Goal: Task Accomplishment & Management: Manage account settings

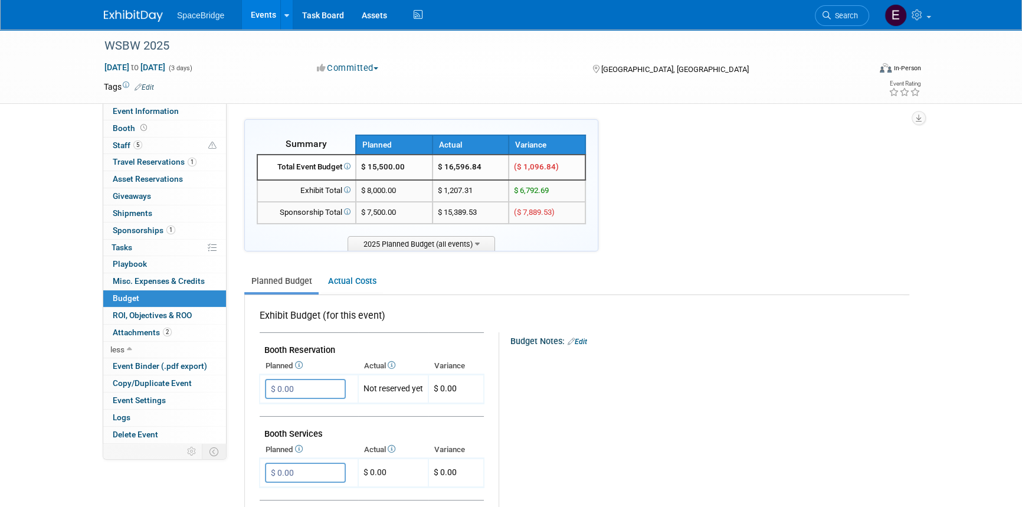
click at [135, 12] on img at bounding box center [133, 16] width 59 height 12
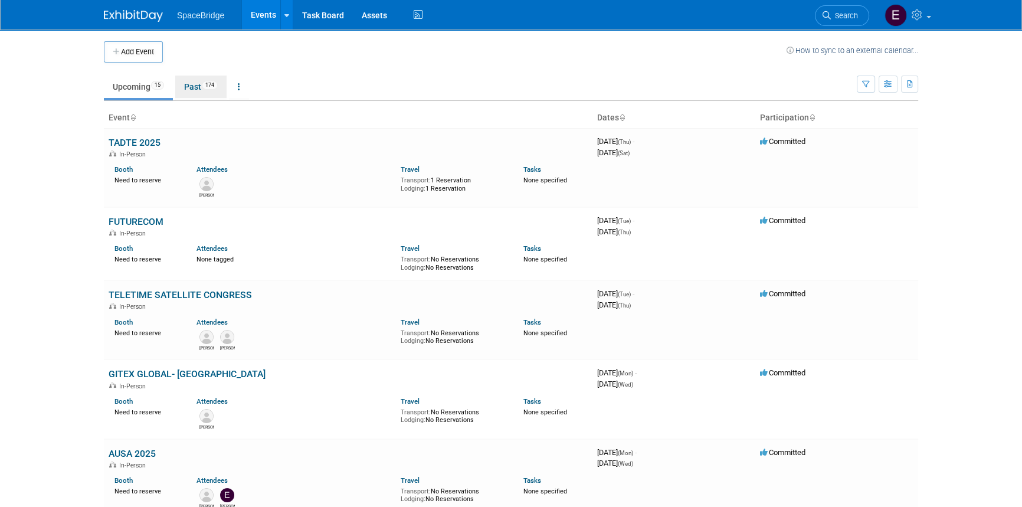
click at [208, 90] on link "Past 174" at bounding box center [200, 87] width 51 height 22
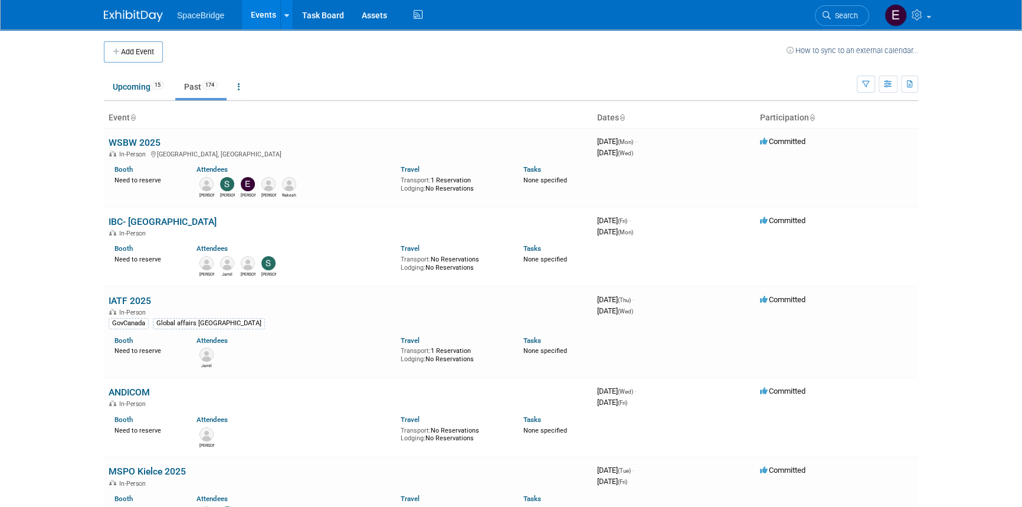
click at [117, 138] on link "WSBW 2025" at bounding box center [135, 142] width 52 height 11
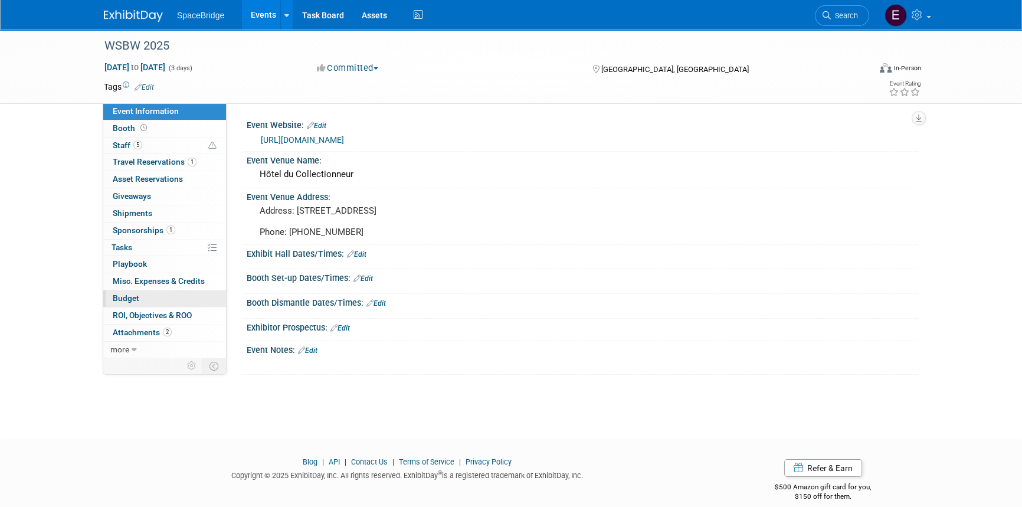
click at [120, 299] on span "Budget" at bounding box center [126, 297] width 27 height 9
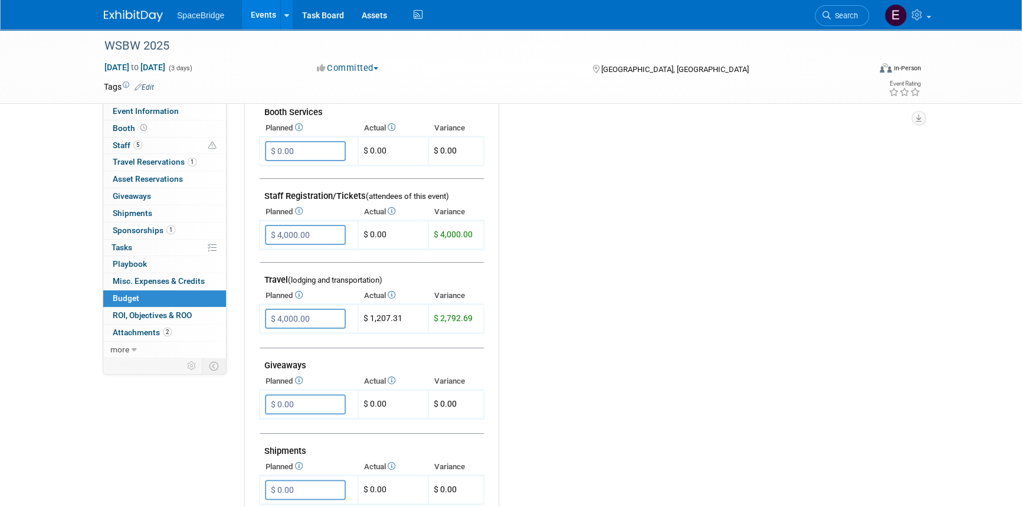
scroll to position [268, 0]
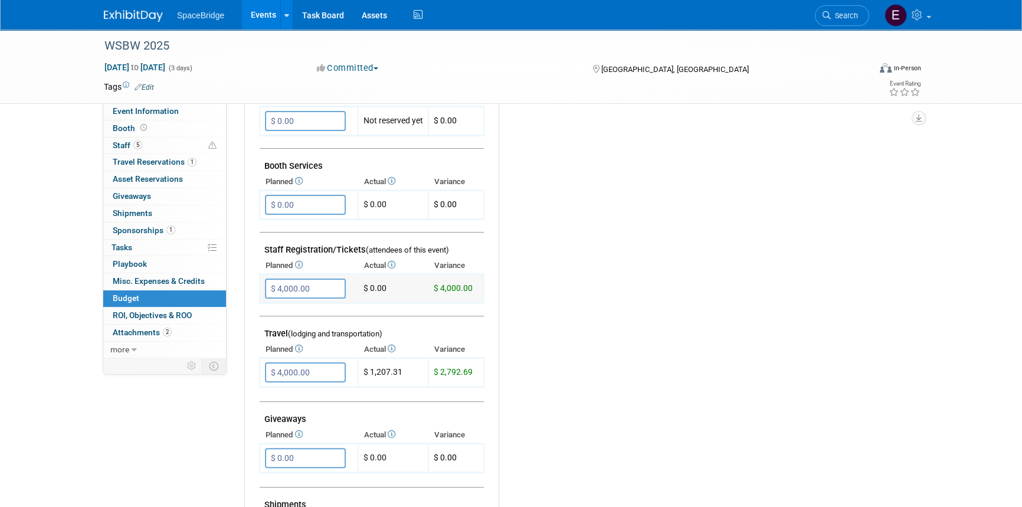
type input "$"
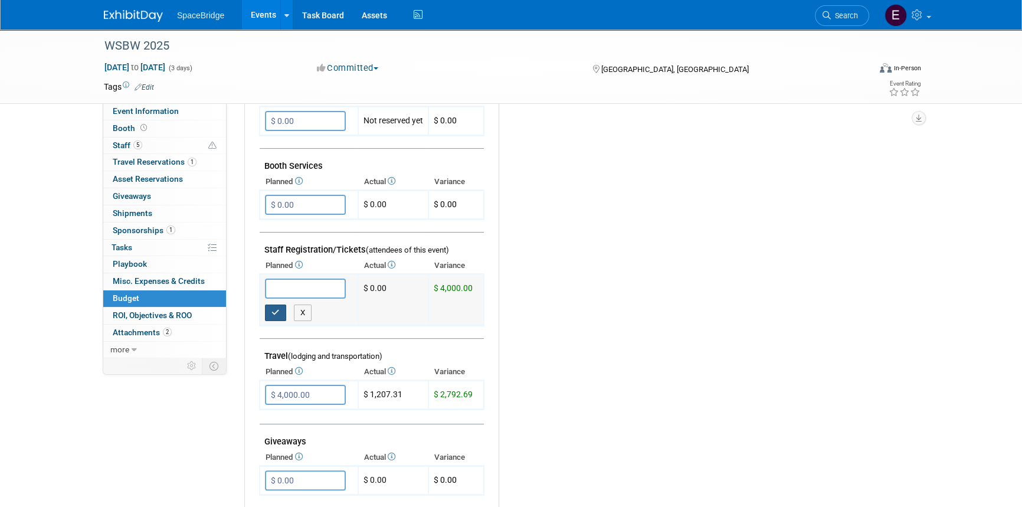
click at [280, 311] on button "button" at bounding box center [275, 313] width 21 height 17
type input "$ 0.00"
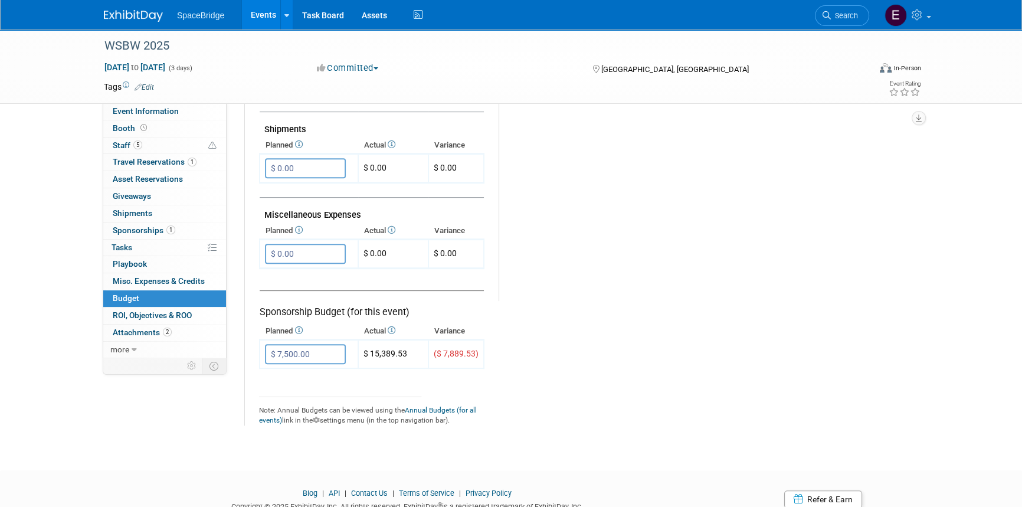
scroll to position [684, 0]
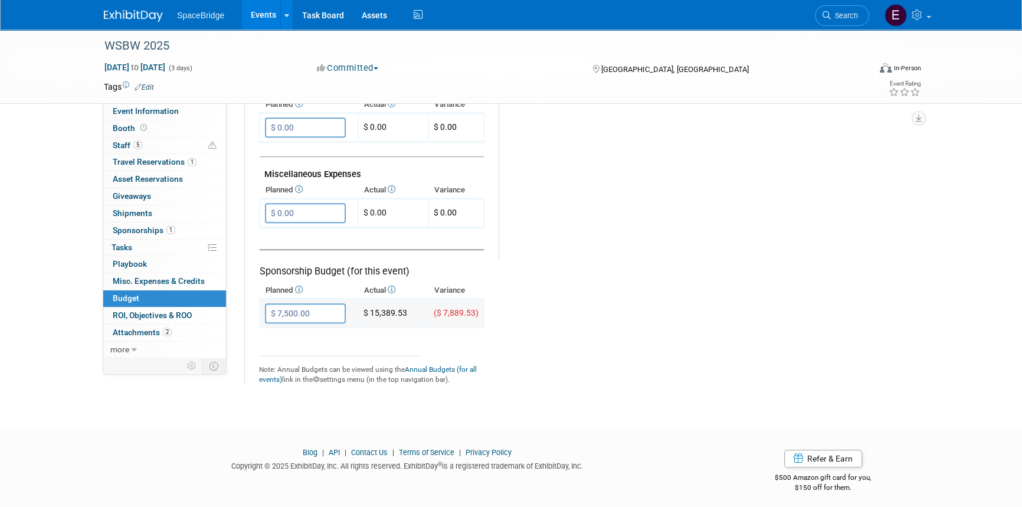
click at [281, 309] on input "$ 7,500.00" at bounding box center [305, 313] width 81 height 20
click at [281, 307] on input "$ 7,500.00" at bounding box center [305, 313] width 81 height 20
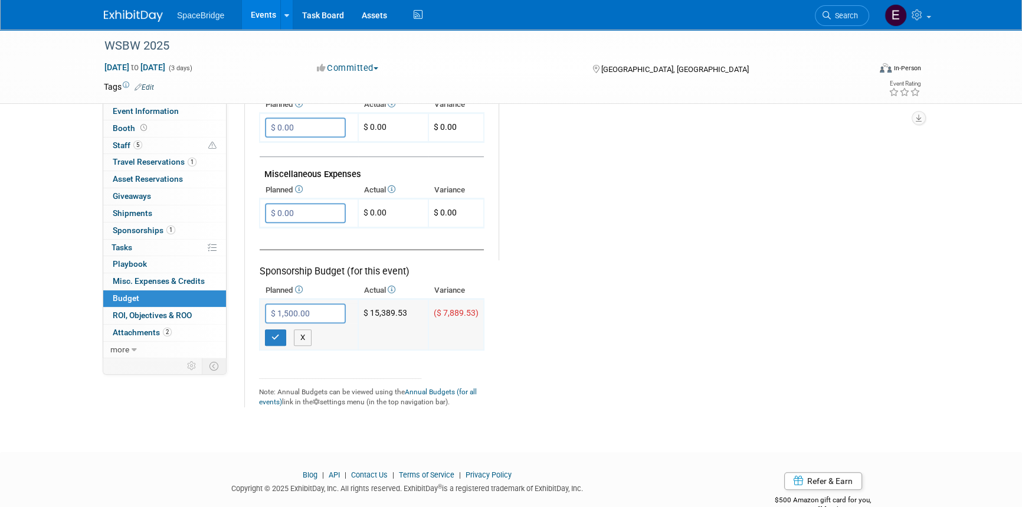
type input "$ 11,500.00"
click at [277, 335] on icon "button" at bounding box center [276, 338] width 8 height 8
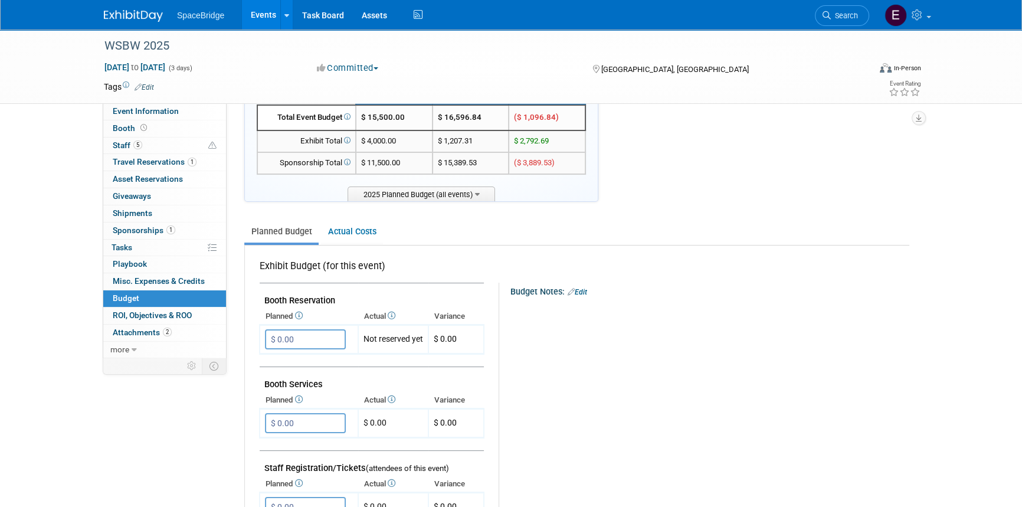
scroll to position [0, 0]
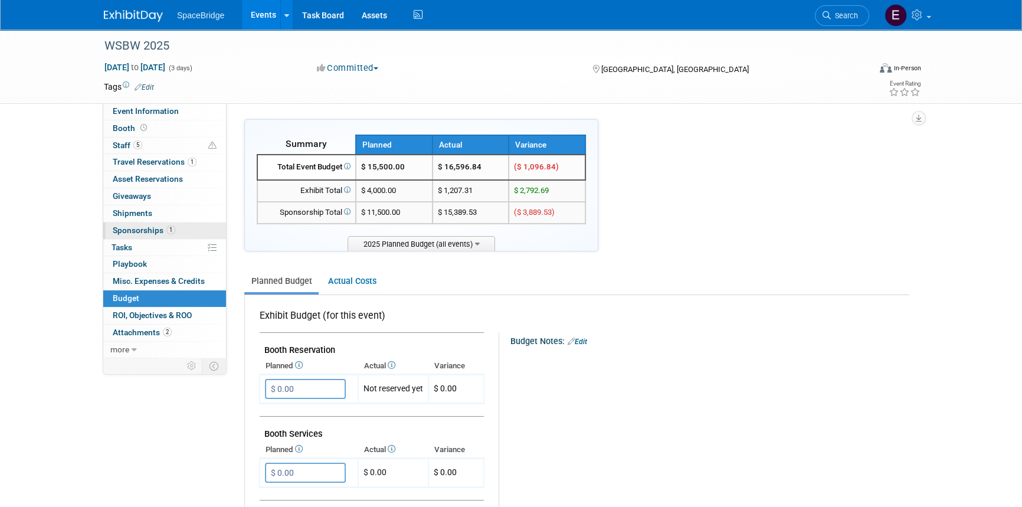
click at [147, 234] on span "Sponsorships 1" at bounding box center [144, 230] width 63 height 9
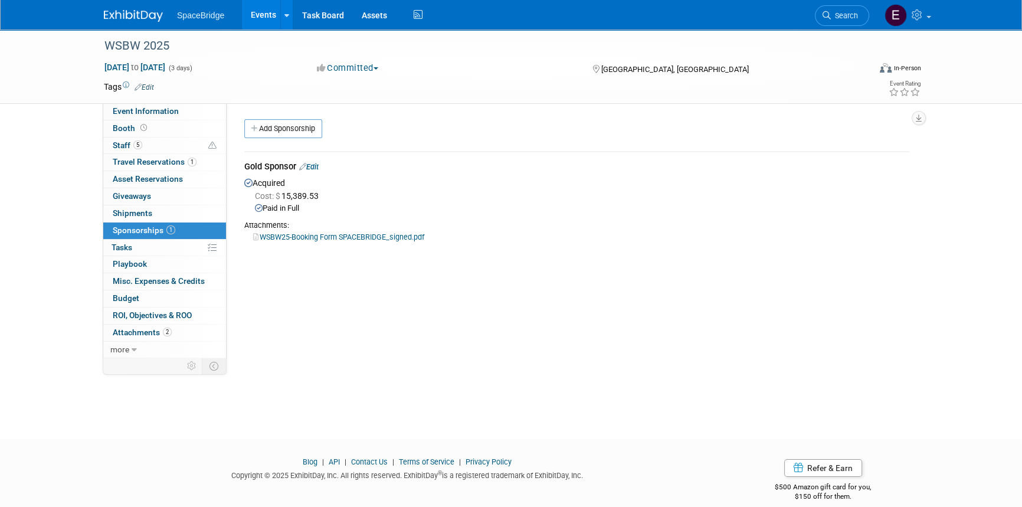
click at [374, 236] on link "WSBW25-Booking Form SPACEBRIDGE_signed.pdf" at bounding box center [338, 237] width 171 height 9
click at [138, 14] on img at bounding box center [133, 16] width 59 height 12
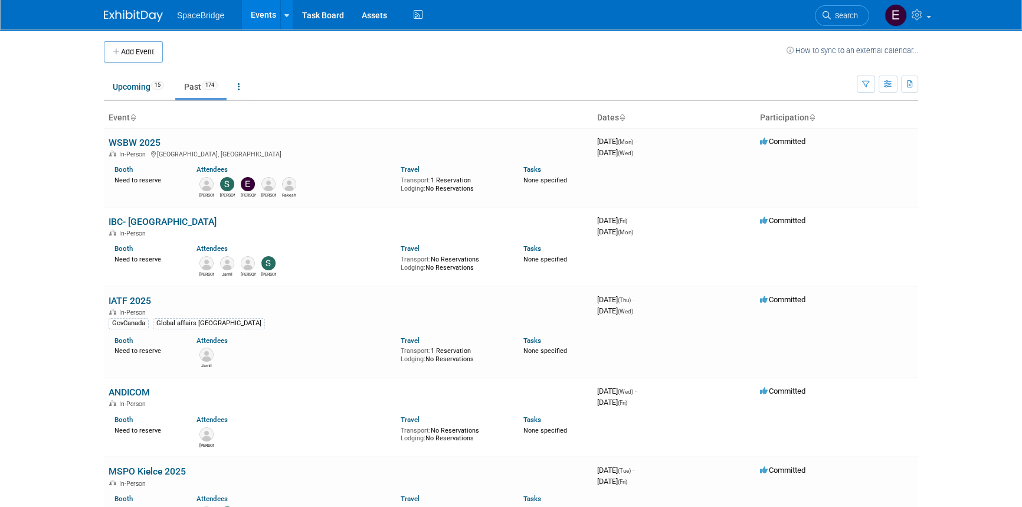
click at [202, 89] on link "Past 174" at bounding box center [200, 87] width 51 height 22
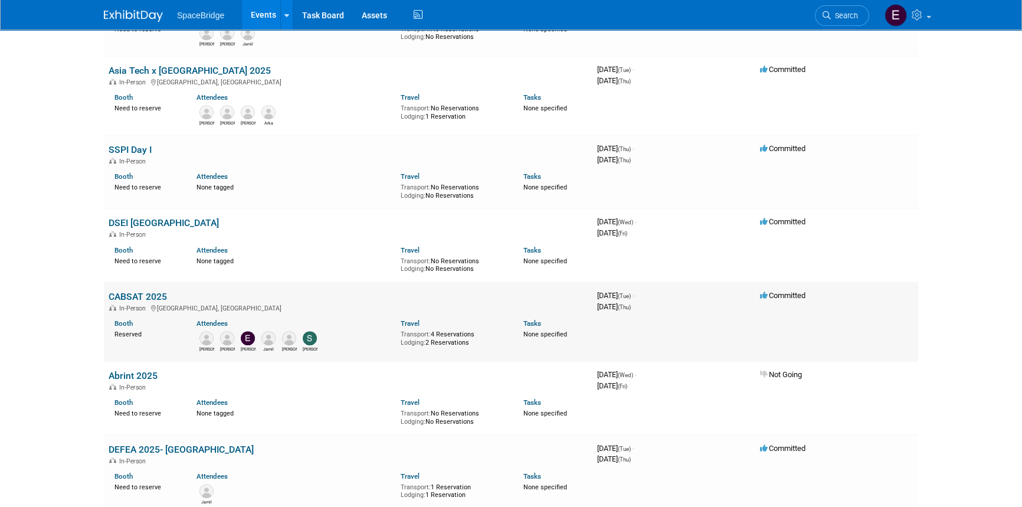
scroll to position [1288, 0]
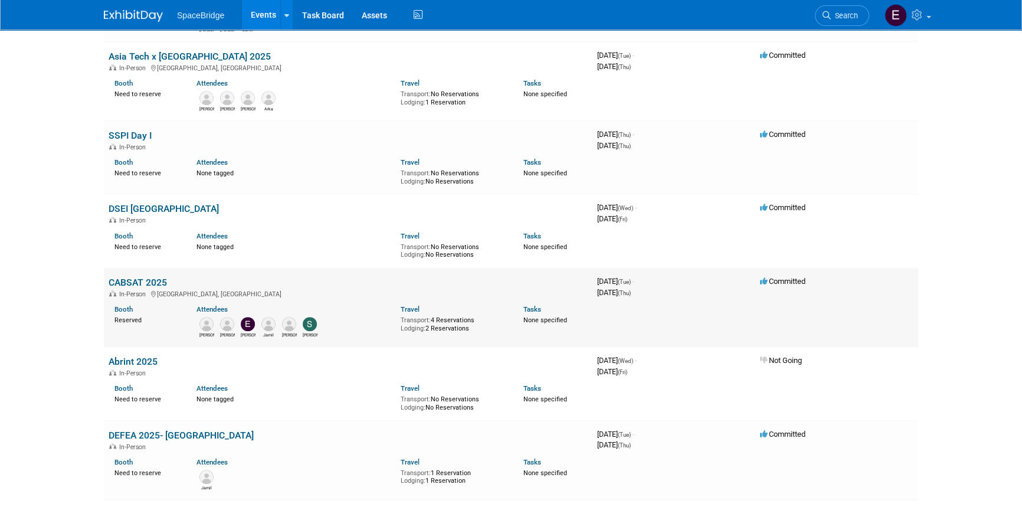
click at [144, 277] on link "CABSAT 2025" at bounding box center [138, 282] width 58 height 11
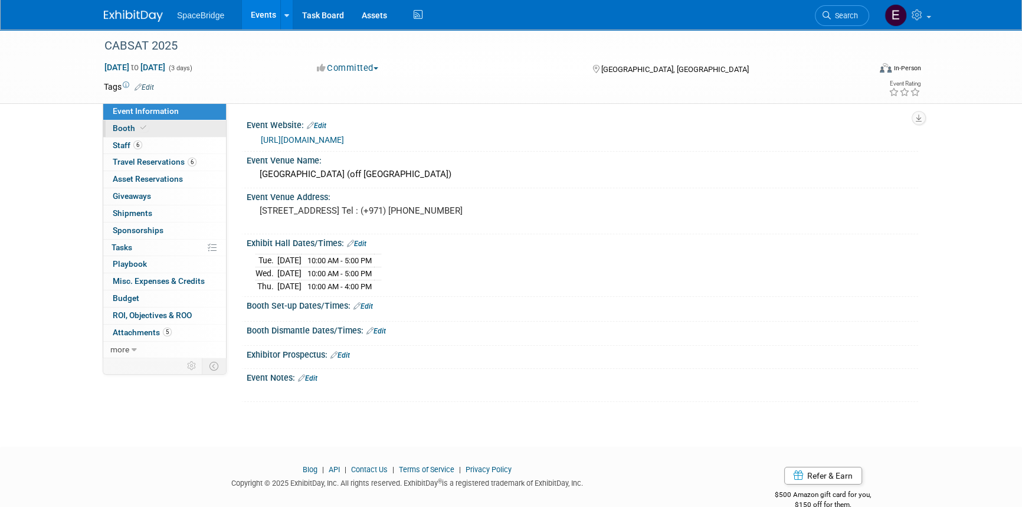
click at [129, 129] on span "Booth" at bounding box center [131, 127] width 36 height 9
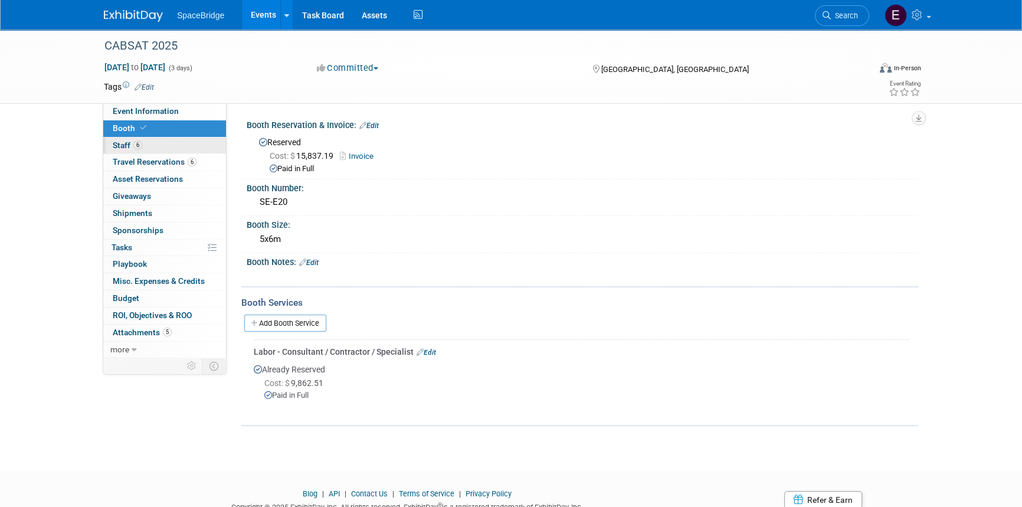
click at [118, 143] on span "Staff 6" at bounding box center [128, 145] width 30 height 9
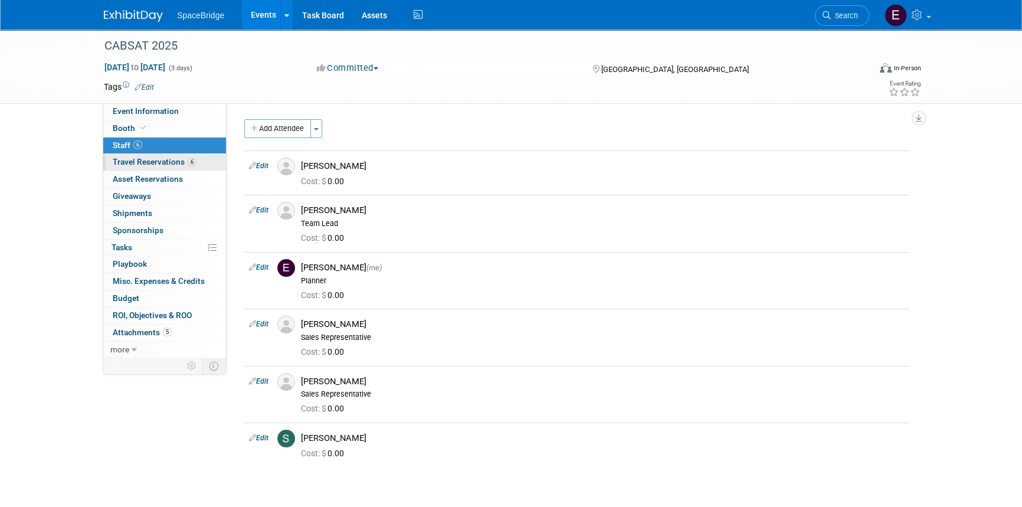
click at [141, 164] on span "Travel Reservations 6" at bounding box center [155, 161] width 84 height 9
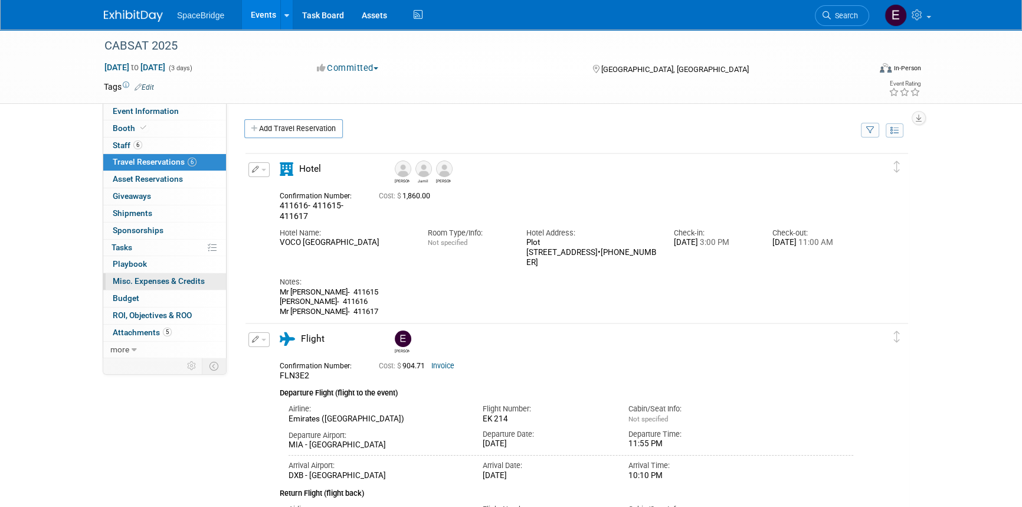
click at [149, 279] on span "Misc. Expenses & Credits 0" at bounding box center [159, 280] width 92 height 9
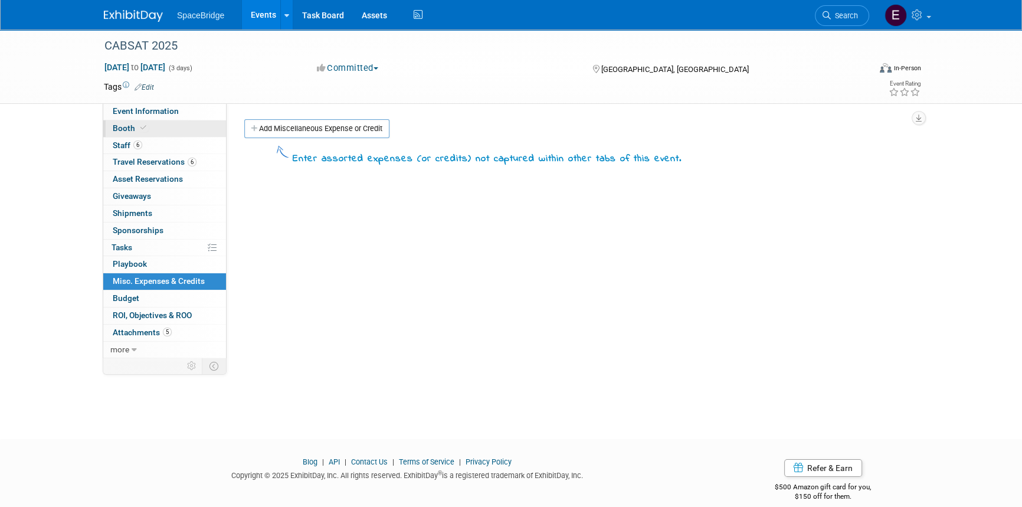
click at [141, 129] on icon at bounding box center [144, 128] width 6 height 6
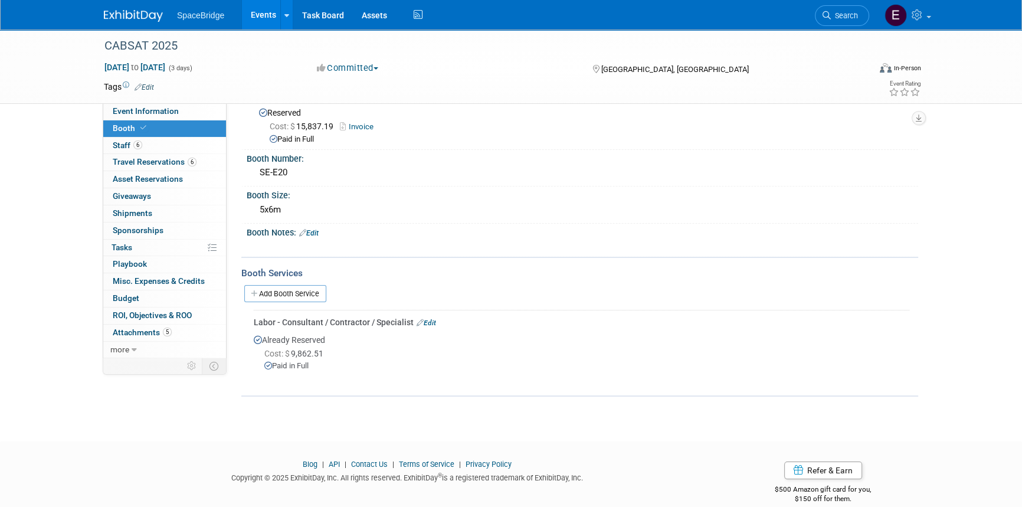
scroll to position [44, 0]
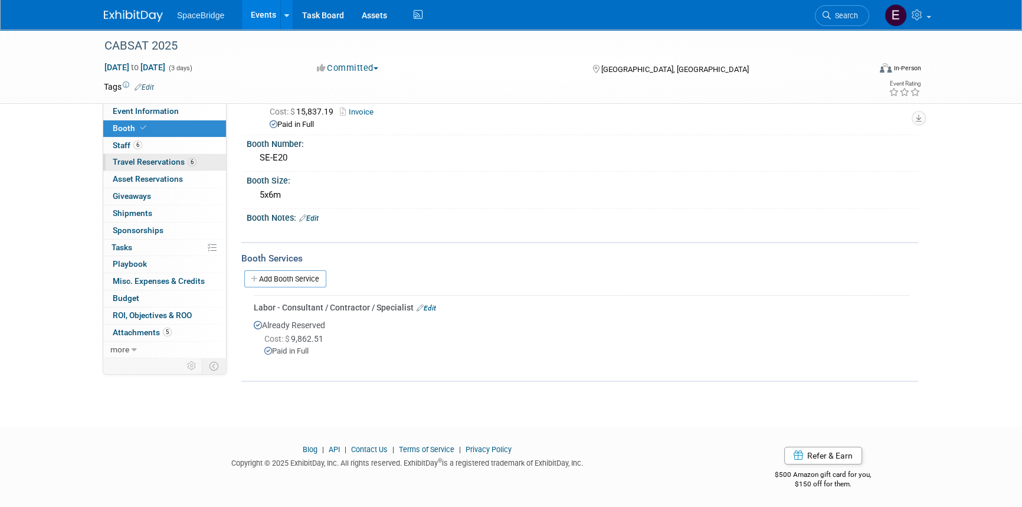
click at [149, 163] on span "Travel Reservations 6" at bounding box center [155, 161] width 84 height 9
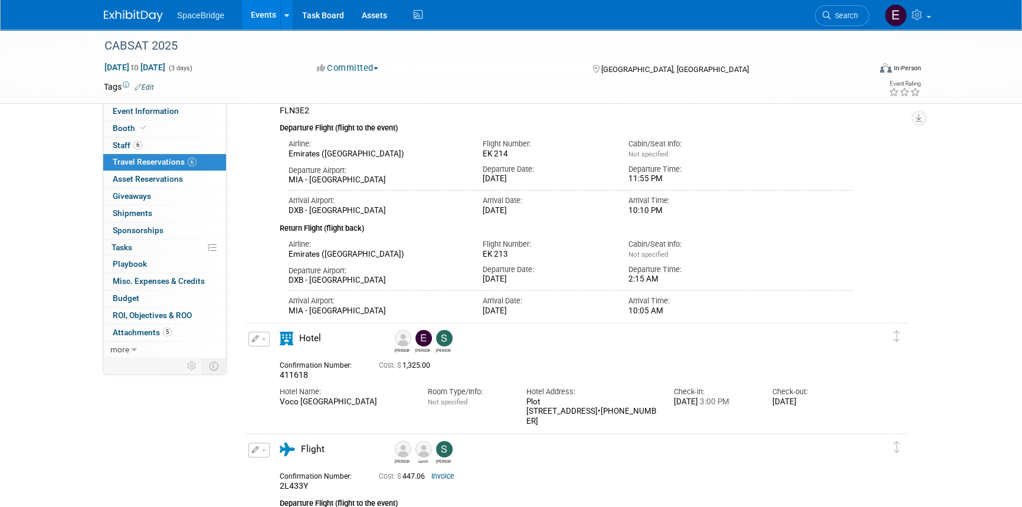
scroll to position [268, 0]
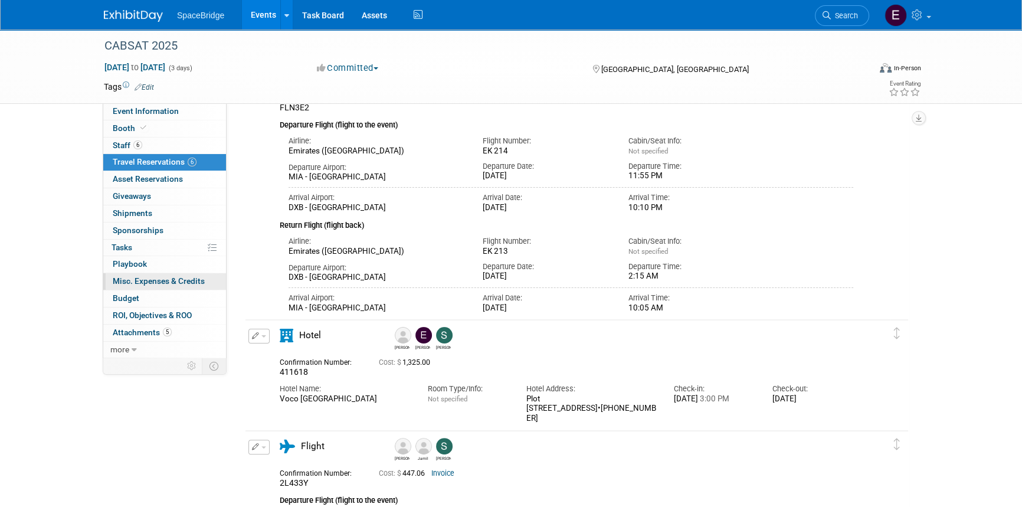
click at [129, 281] on span "Misc. Expenses & Credits 0" at bounding box center [159, 280] width 92 height 9
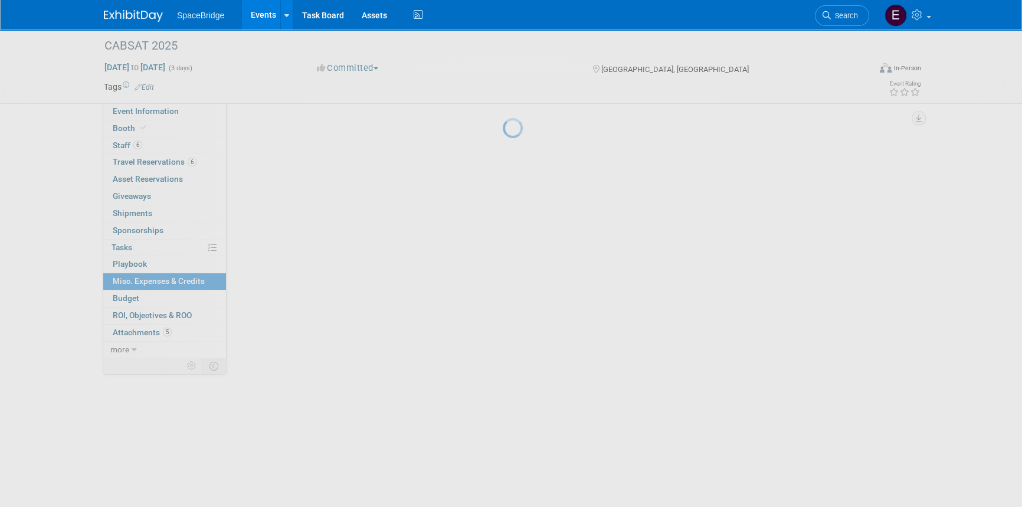
scroll to position [0, 0]
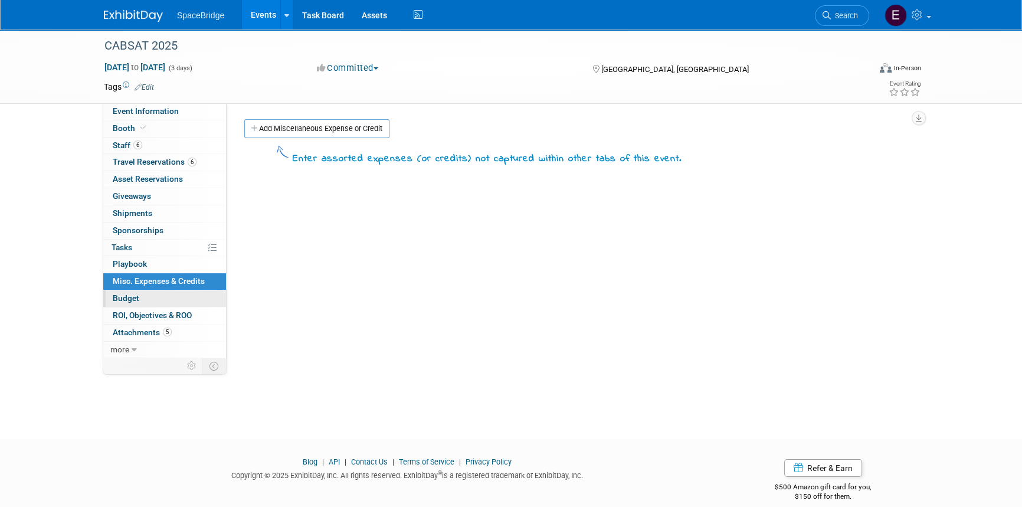
click at [117, 300] on span "Budget" at bounding box center [126, 297] width 27 height 9
